Goal: Information Seeking & Learning: Learn about a topic

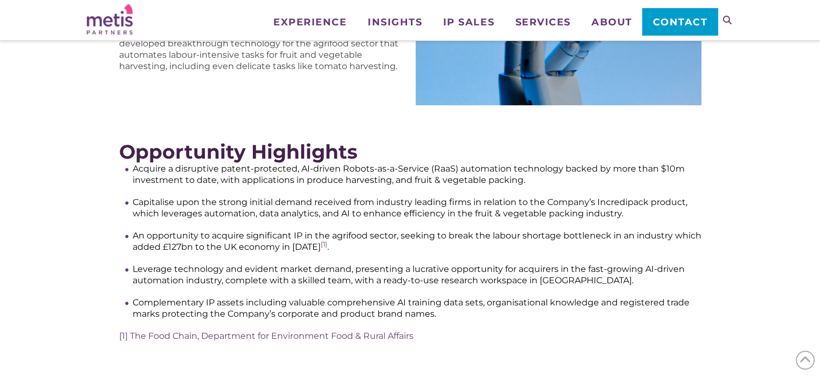
scroll to position [323, 0]
click at [341, 169] on li "Acquire a disruptive patent-protected, AI-driven Robots-as-a-Service (RaaS) aut…" at bounding box center [417, 174] width 569 height 23
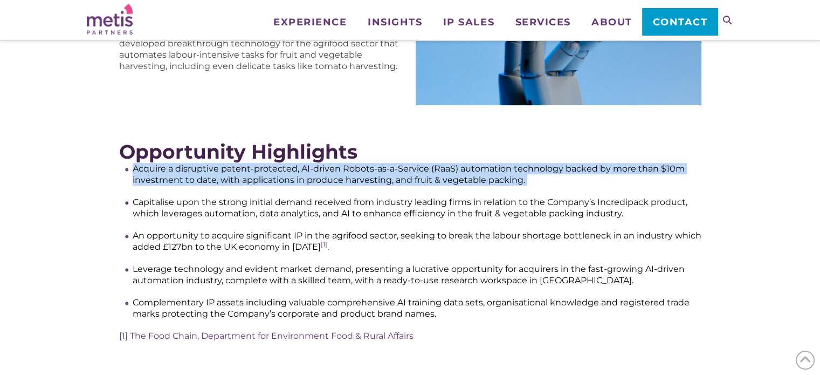
click at [341, 169] on li "Acquire a disruptive patent-protected, AI-driven Robots-as-a-Service (RaaS) aut…" at bounding box center [417, 174] width 569 height 23
click at [360, 169] on li "Acquire a disruptive patent-protected, AI-driven Robots-as-a-Service (RaaS) aut…" at bounding box center [417, 174] width 569 height 23
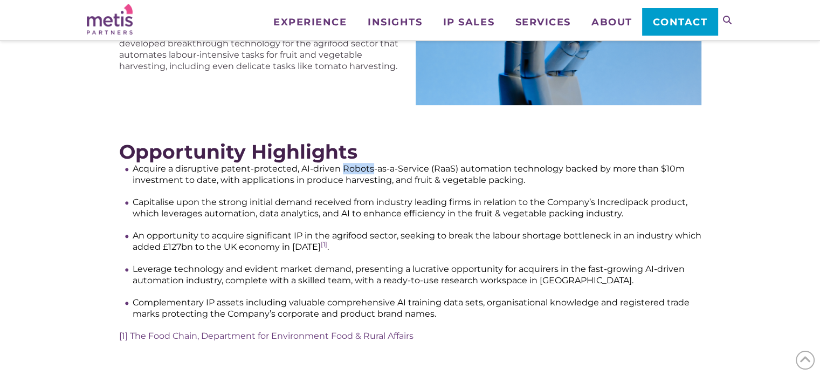
click at [360, 169] on li "Acquire a disruptive patent-protected, AI-driven Robots-as-a-Service (RaaS) aut…" at bounding box center [417, 174] width 569 height 23
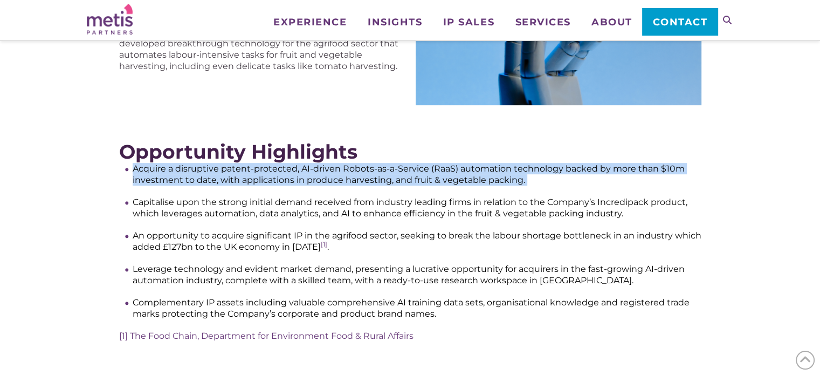
click at [360, 169] on li "Acquire a disruptive patent-protected, AI-driven Robots-as-a-Service (RaaS) aut…" at bounding box center [417, 174] width 569 height 23
click at [386, 172] on li "Acquire a disruptive patent-protected, AI-driven Robots-as-a-Service (RaaS) aut…" at bounding box center [417, 174] width 569 height 23
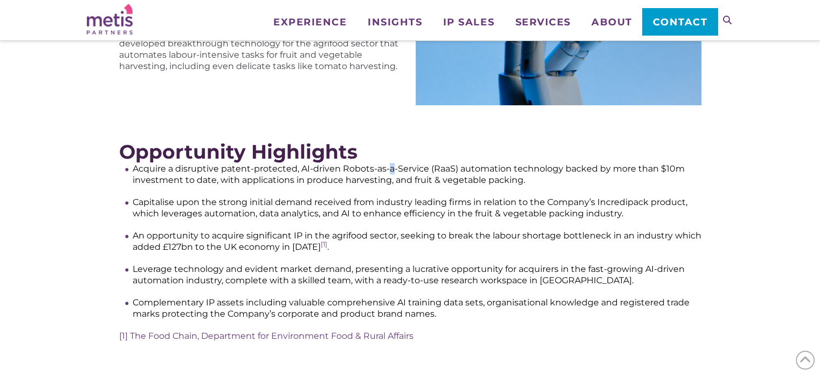
click at [386, 172] on li "Acquire a disruptive patent-protected, AI-driven Robots-as-a-Service (RaaS) aut…" at bounding box center [417, 174] width 569 height 23
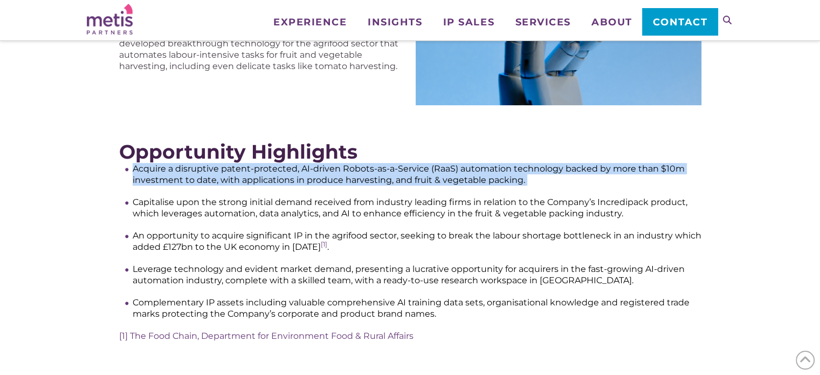
click at [386, 172] on li "Acquire a disruptive patent-protected, AI-driven Robots-as-a-Service (RaaS) aut…" at bounding box center [417, 174] width 569 height 23
click at [403, 174] on li "Acquire a disruptive patent-protected, AI-driven Robots-as-a-Service (RaaS) aut…" at bounding box center [417, 174] width 569 height 23
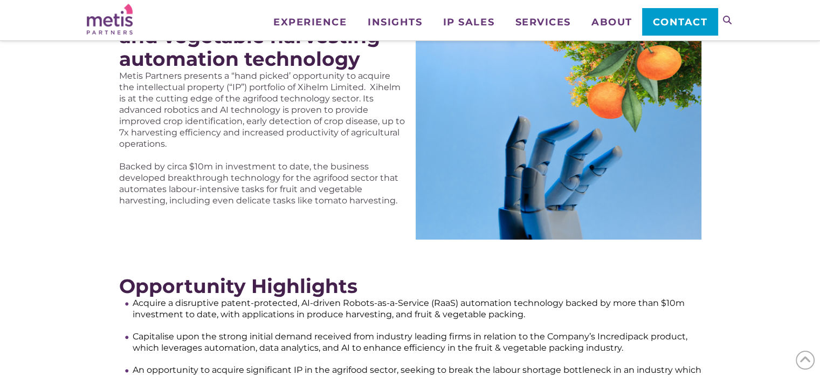
scroll to position [54, 0]
